Goal: Find specific page/section: Find specific page/section

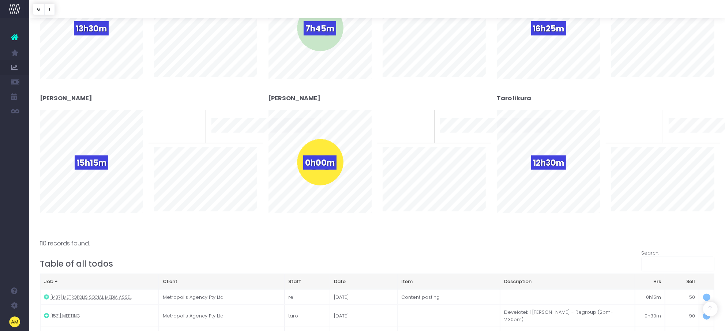
scroll to position [437, 0]
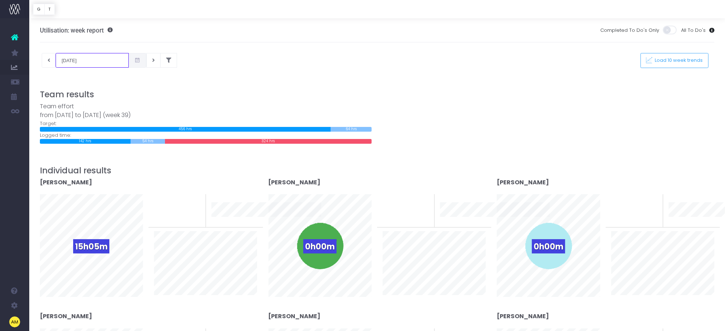
click at [78, 59] on input "[DATE]" at bounding box center [92, 60] width 73 height 15
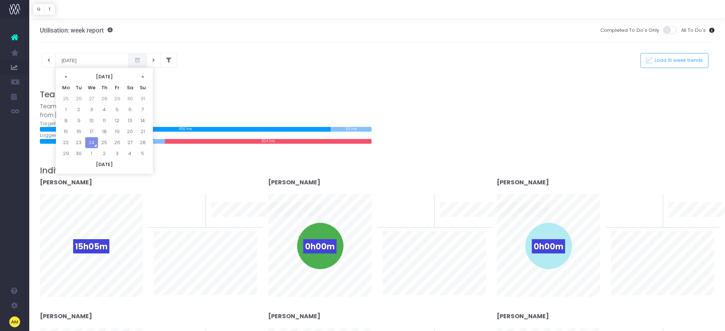
click at [128, 60] on span at bounding box center [137, 60] width 18 height 15
click at [67, 132] on td "15" at bounding box center [66, 131] width 13 height 11
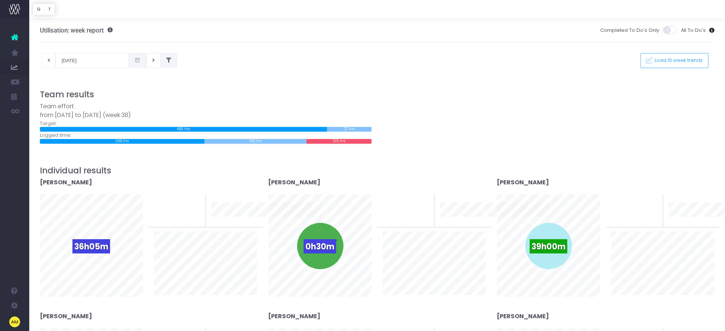
click at [166, 60] on icon at bounding box center [168, 60] width 5 height 0
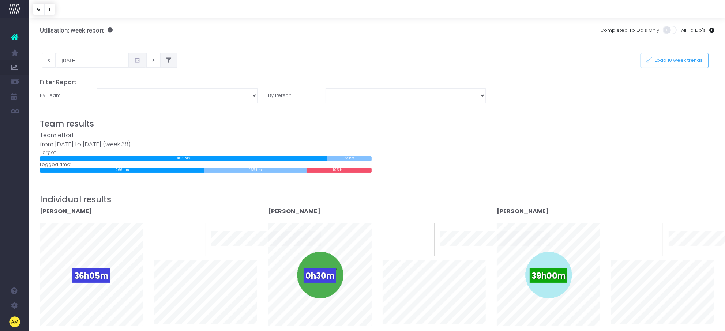
click at [166, 60] on icon at bounding box center [168, 60] width 5 height 0
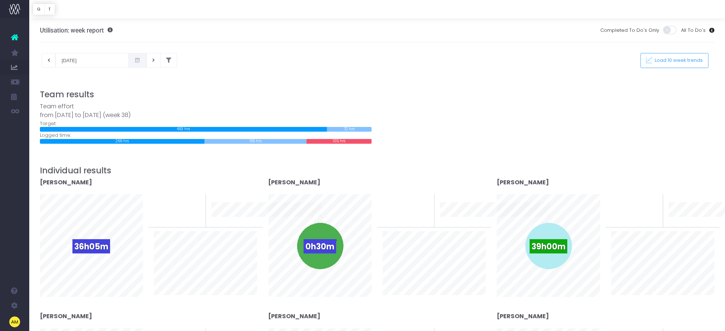
click at [134, 60] on icon at bounding box center [137, 60] width 6 height 0
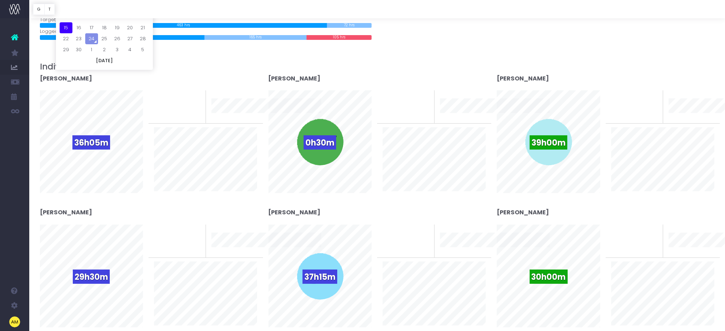
scroll to position [134, 0]
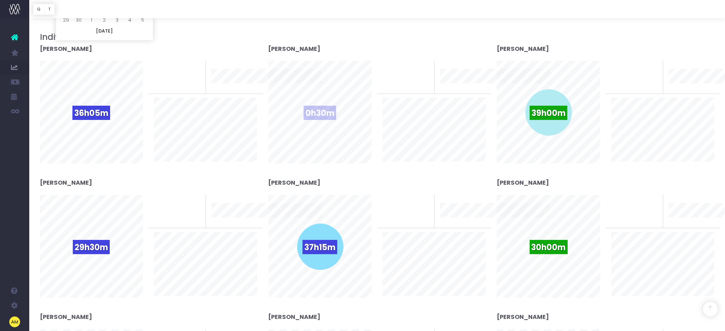
click at [278, 174] on div "0h30m" at bounding box center [320, 120] width 114 height 118
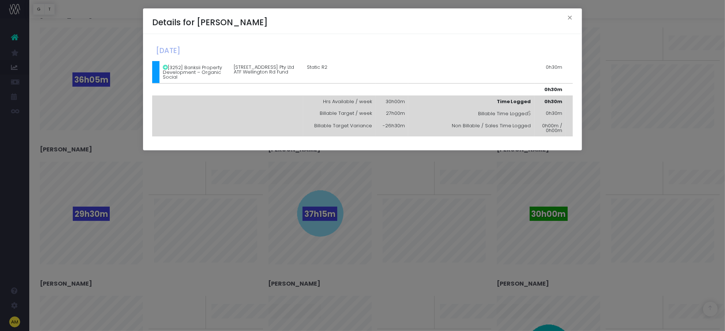
scroll to position [182, 0]
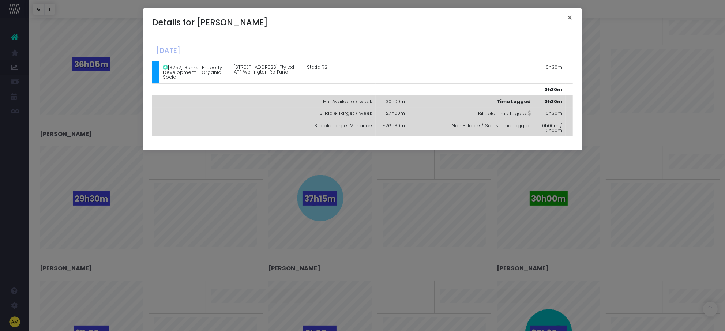
click at [571, 17] on button "×" at bounding box center [569, 19] width 15 height 12
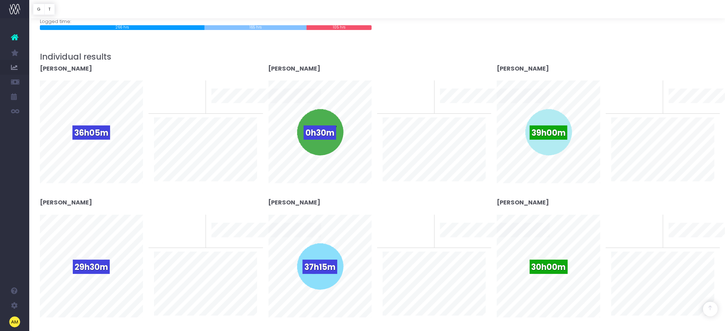
scroll to position [0, 0]
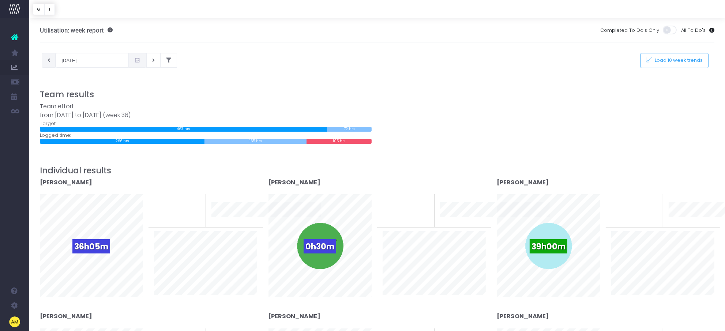
click at [48, 60] on icon at bounding box center [49, 60] width 3 height 0
type input "08-09-2025"
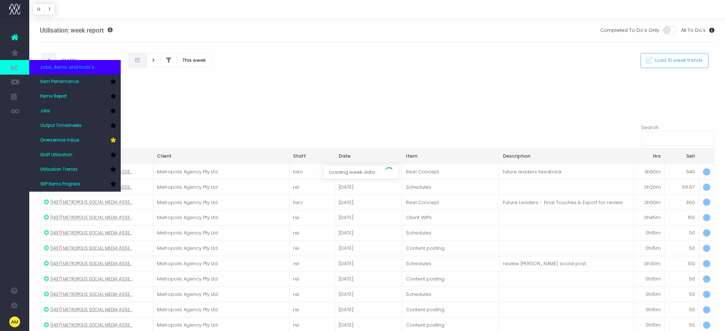
click at [21, 74] on span at bounding box center [14, 67] width 29 height 15
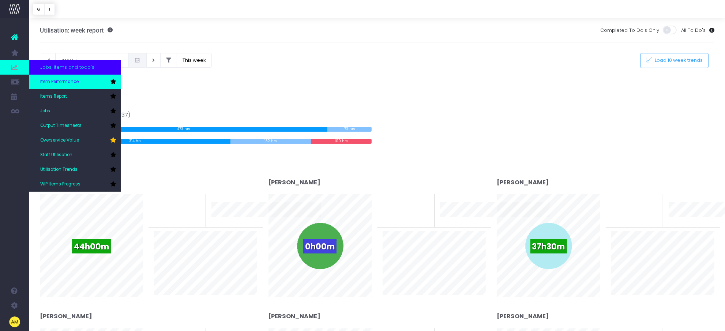
click at [58, 80] on span "Item Performance" at bounding box center [59, 82] width 38 height 7
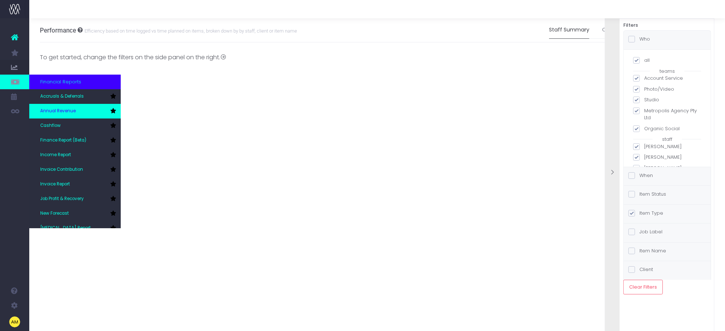
click at [60, 106] on link "Annual Revenue" at bounding box center [74, 111] width 91 height 15
